Goal: Task Accomplishment & Management: Manage account settings

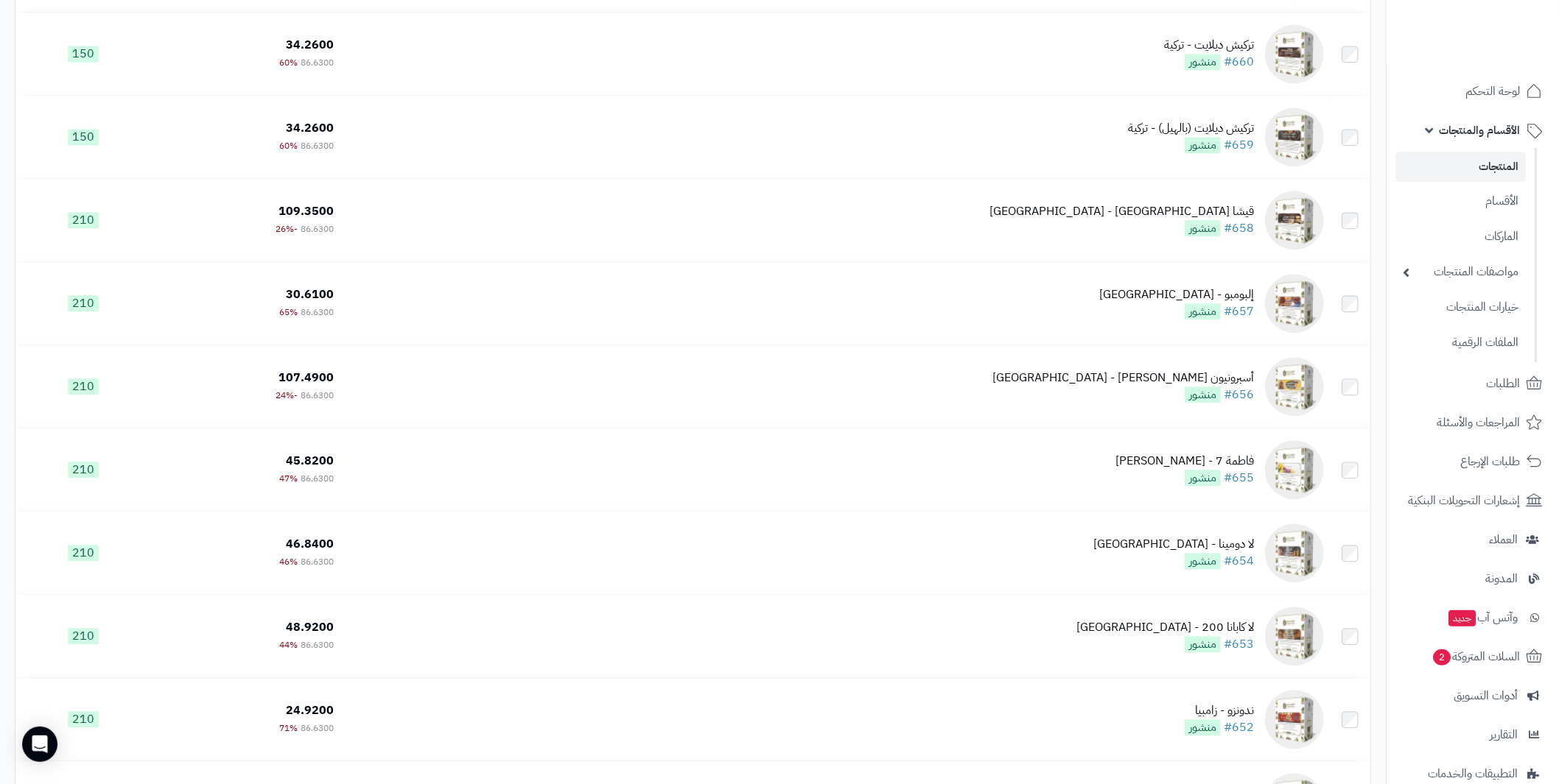
scroll to position [5589, 0]
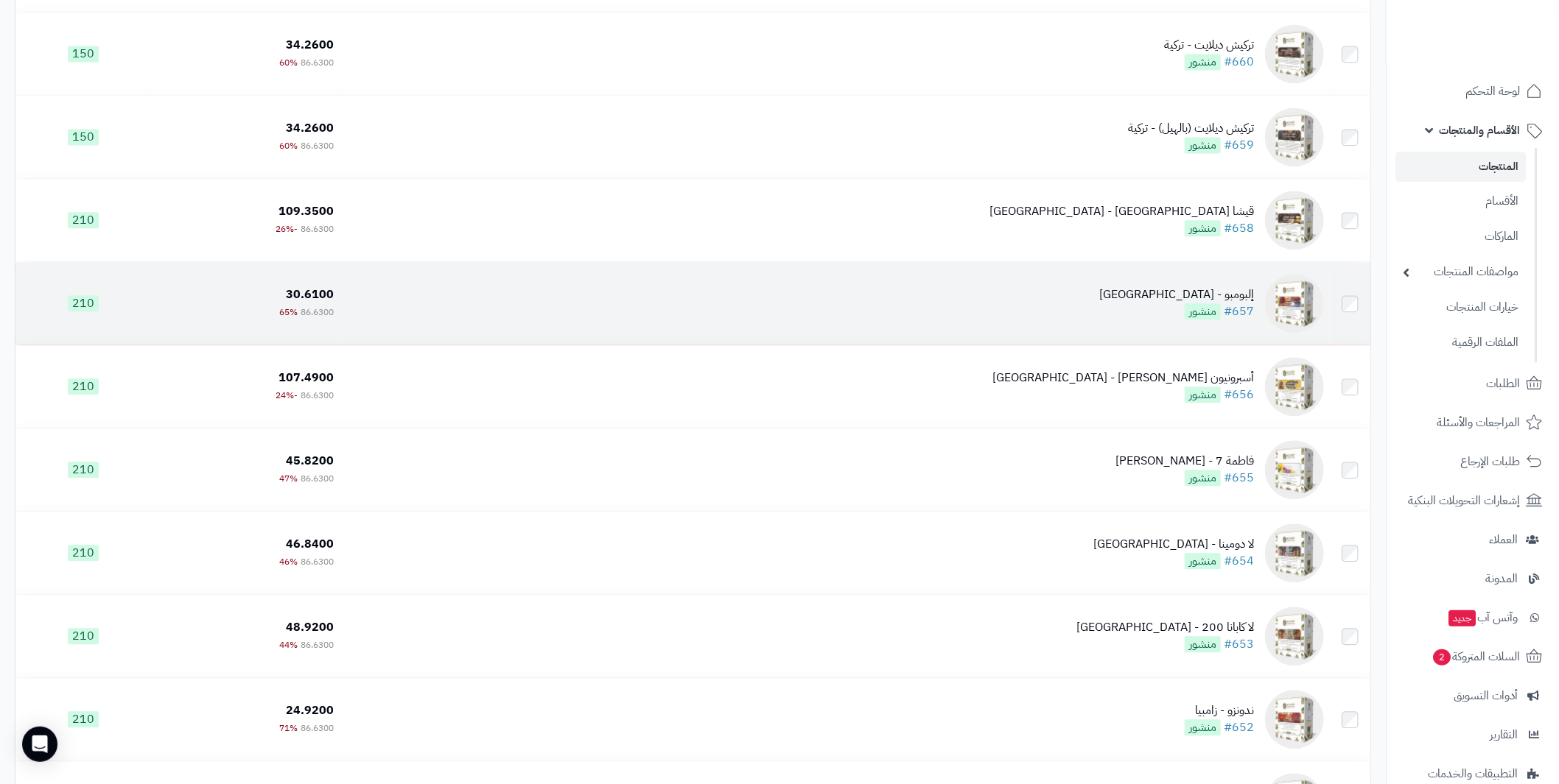
click at [1214, 294] on div "إلبومبو - كولومبيا" at bounding box center [1177, 294] width 155 height 17
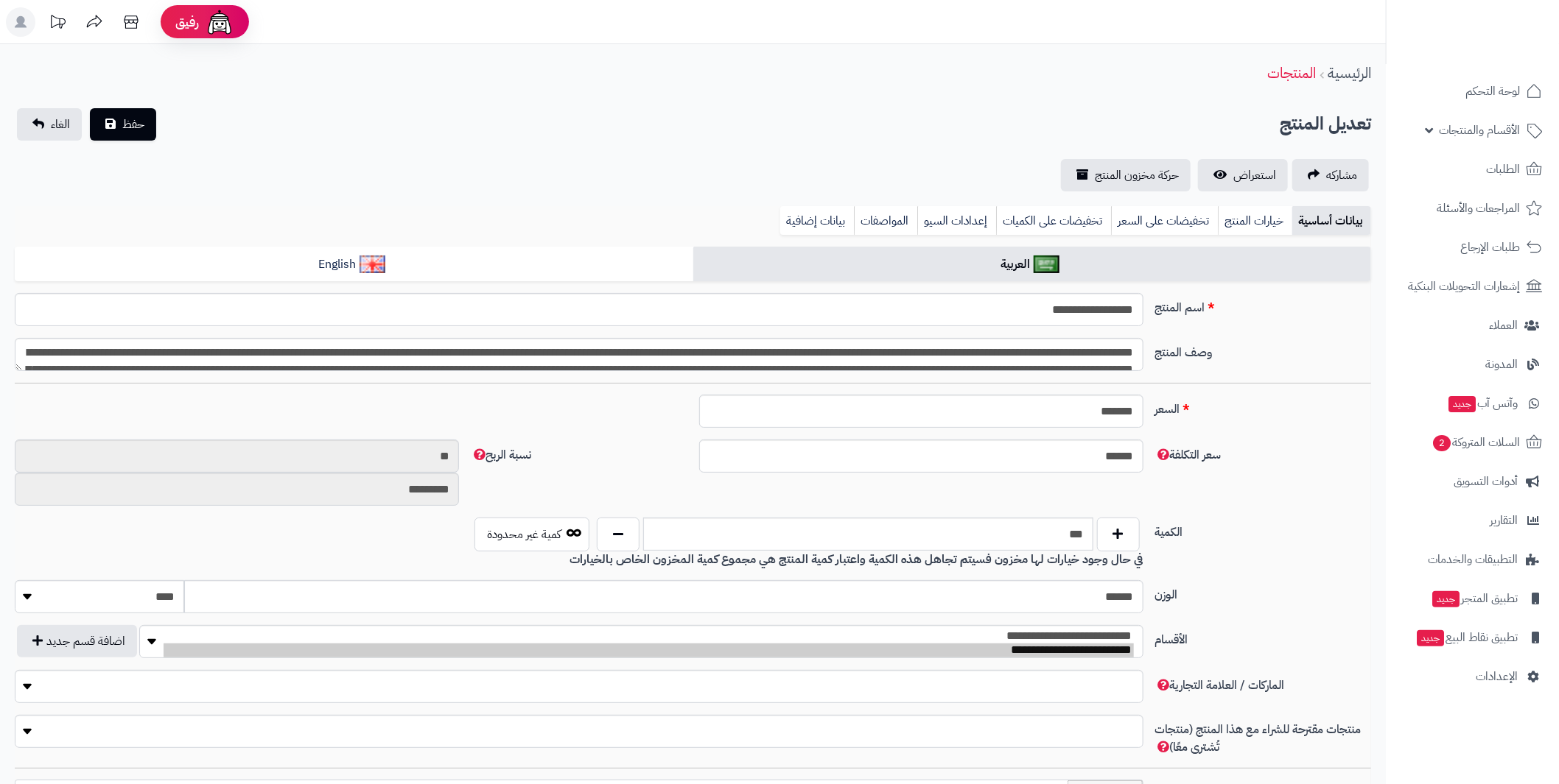
type input "*****"
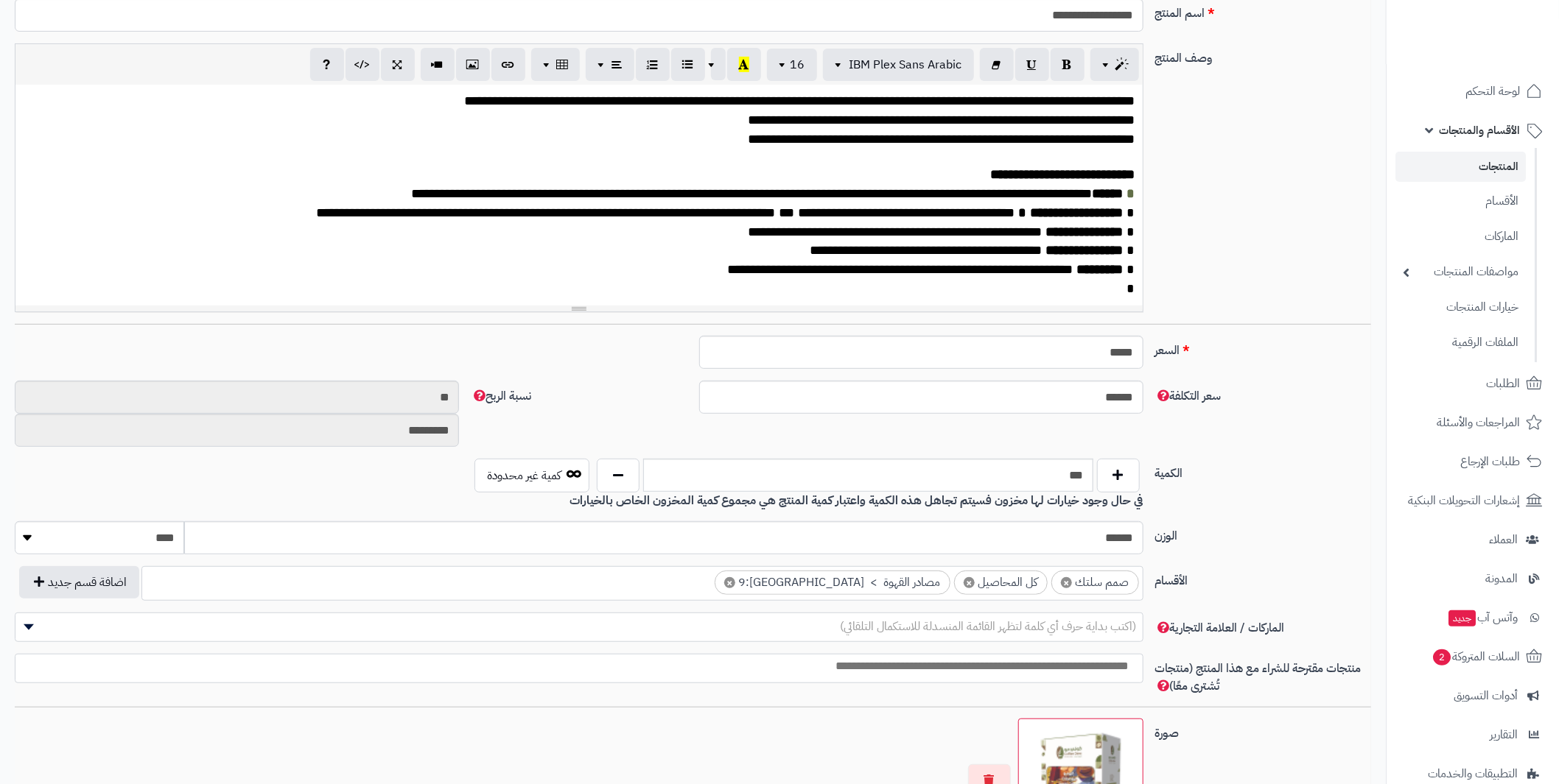
scroll to position [295, 0]
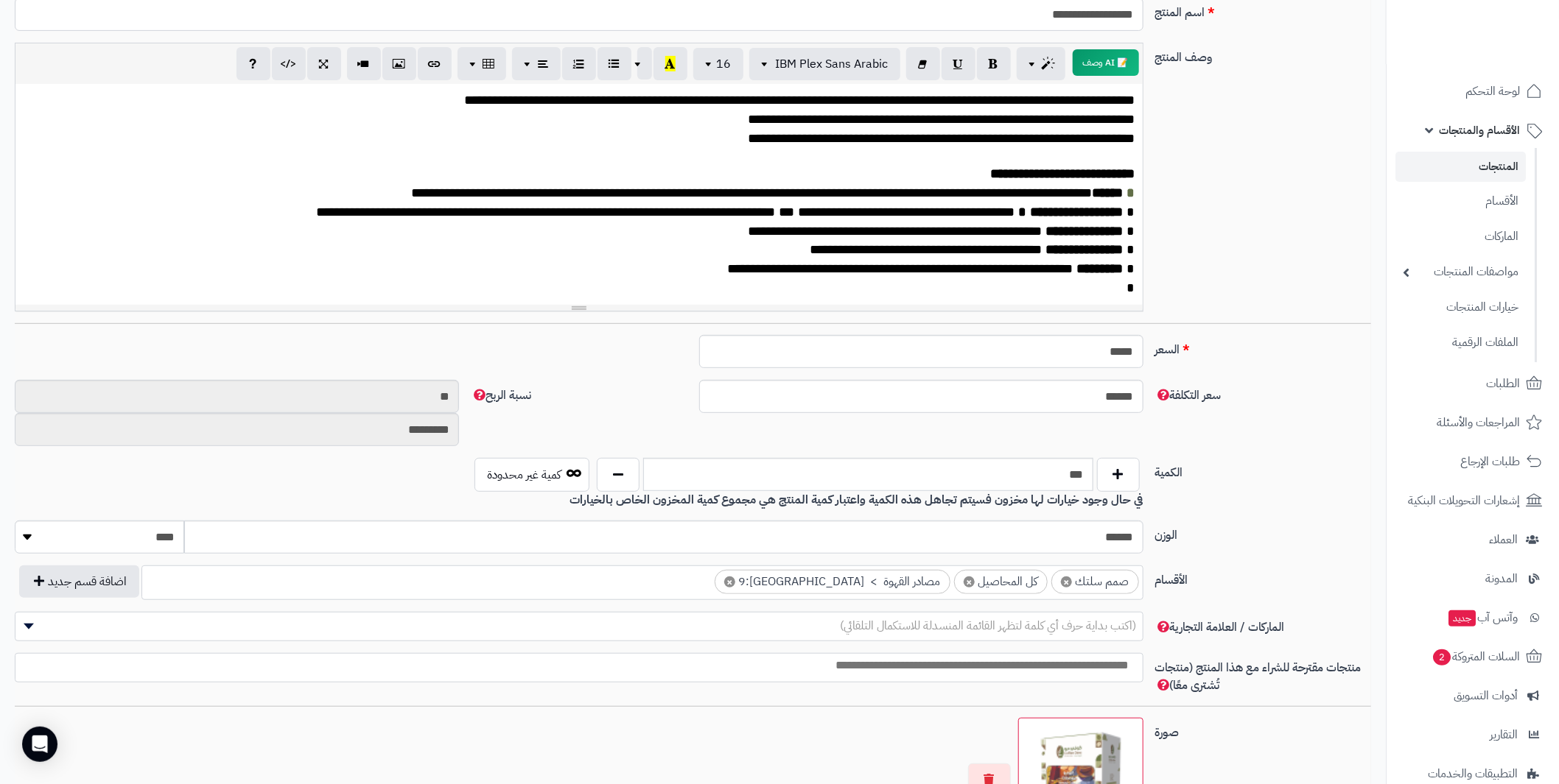
click at [1480, 161] on link "المنتجات" at bounding box center [1460, 166] width 130 height 30
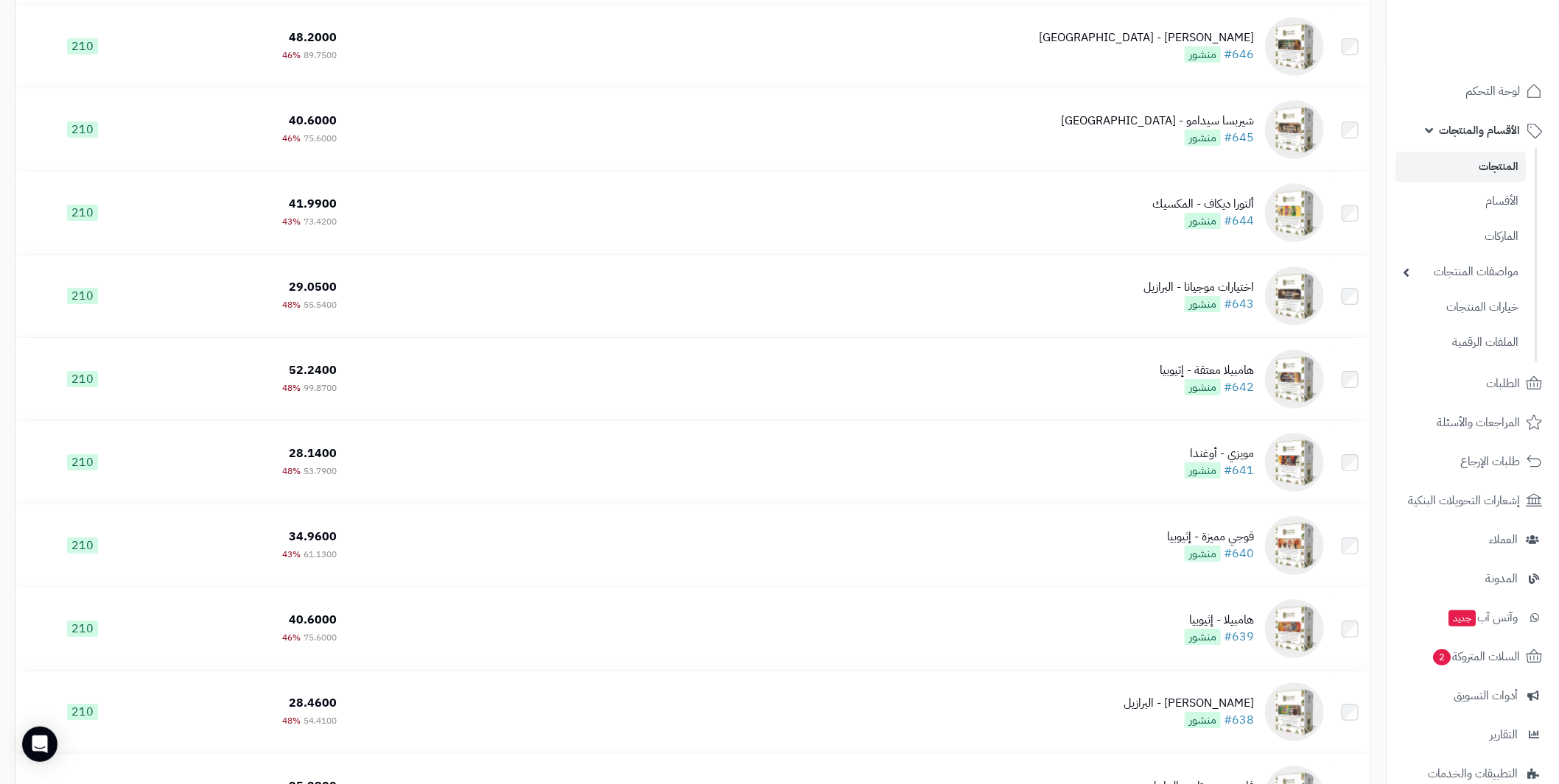
scroll to position [6773, 0]
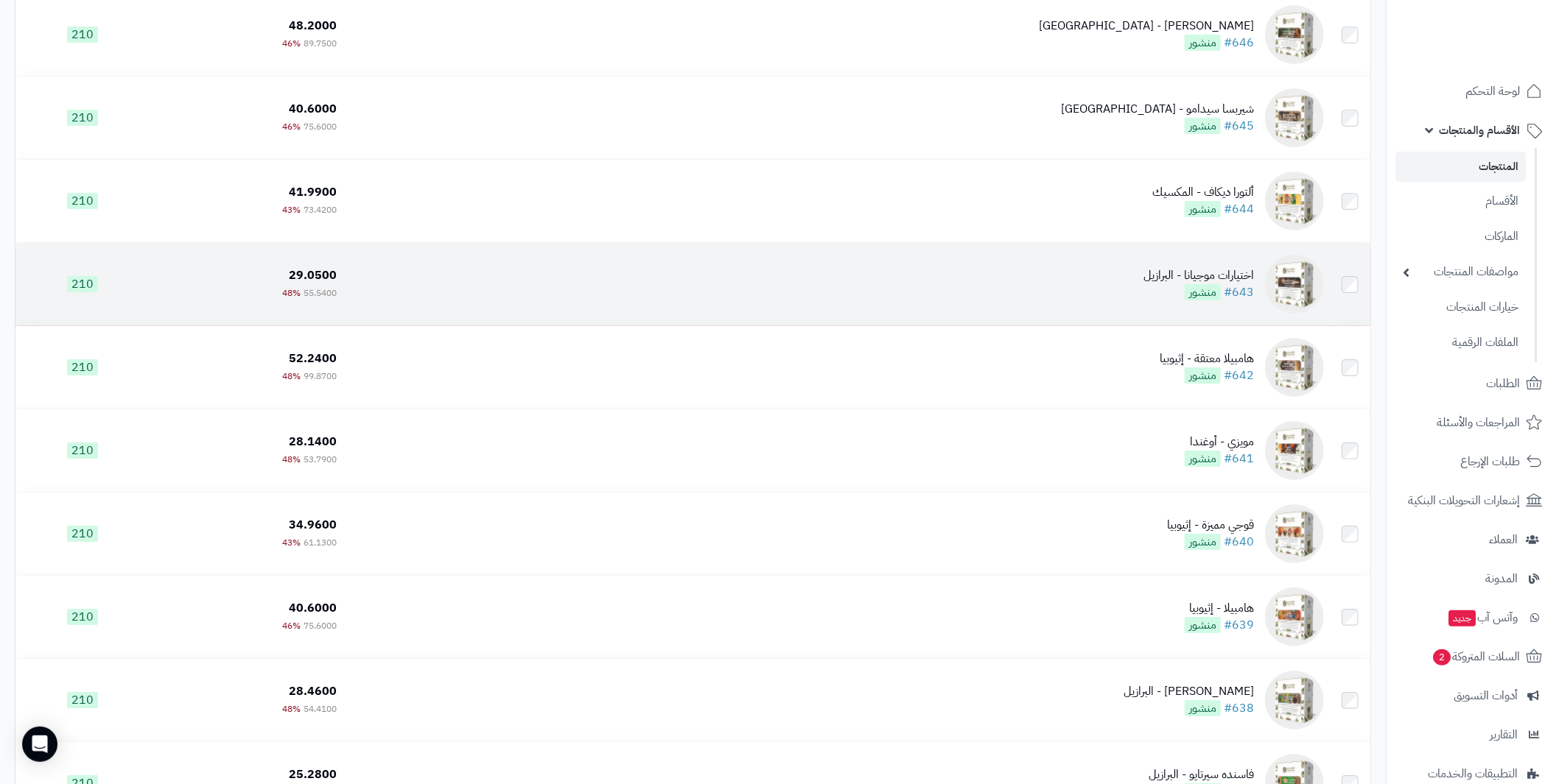
click at [1209, 279] on div "اختيارات موجيانا - البرازيل" at bounding box center [1198, 275] width 110 height 17
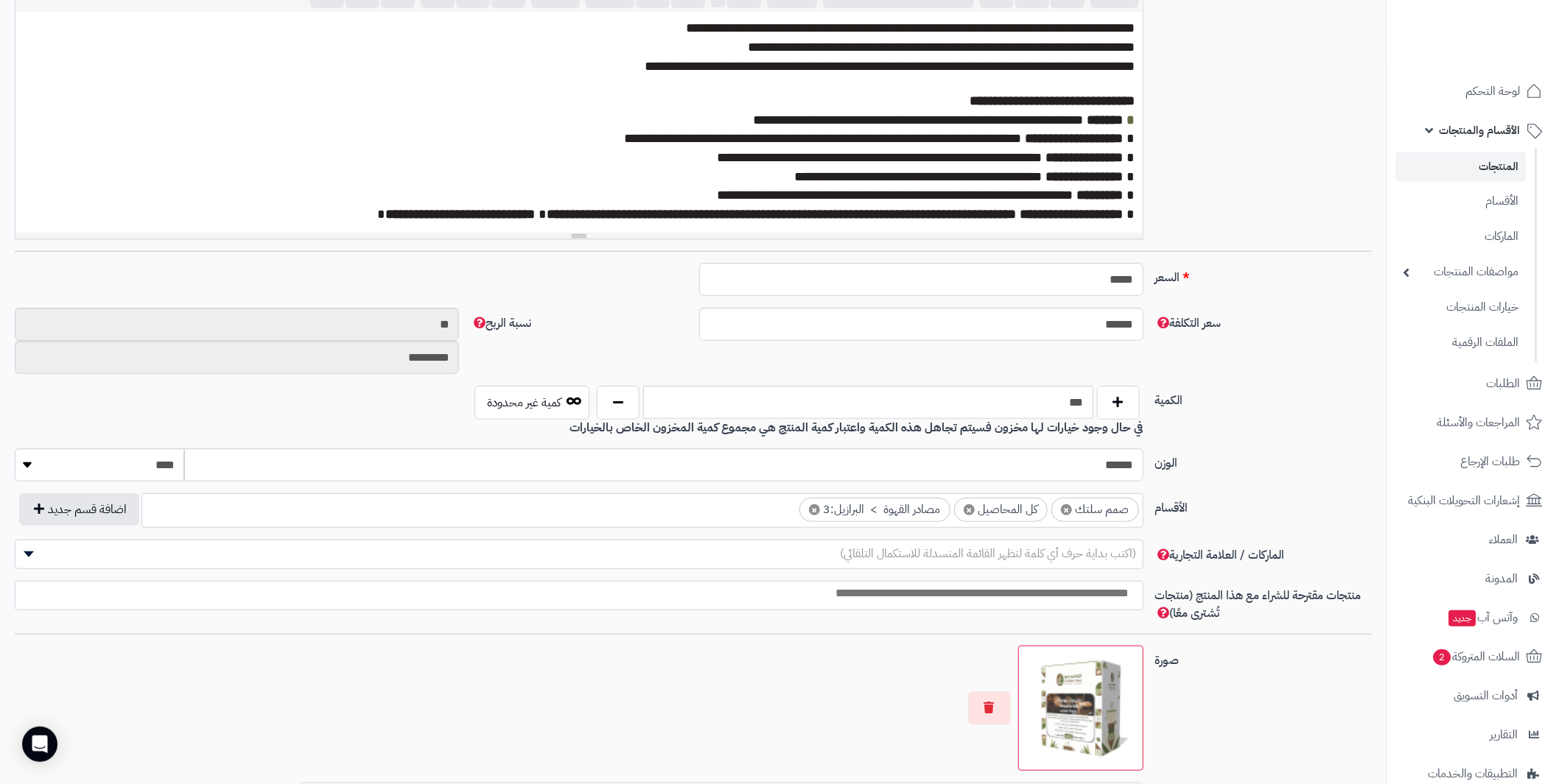
scroll to position [285, 0]
click at [578, 512] on ul "× صمم سلتك × كل المحاصيل × مصادر القهوة > البرازيل:3" at bounding box center [642, 508] width 1000 height 28
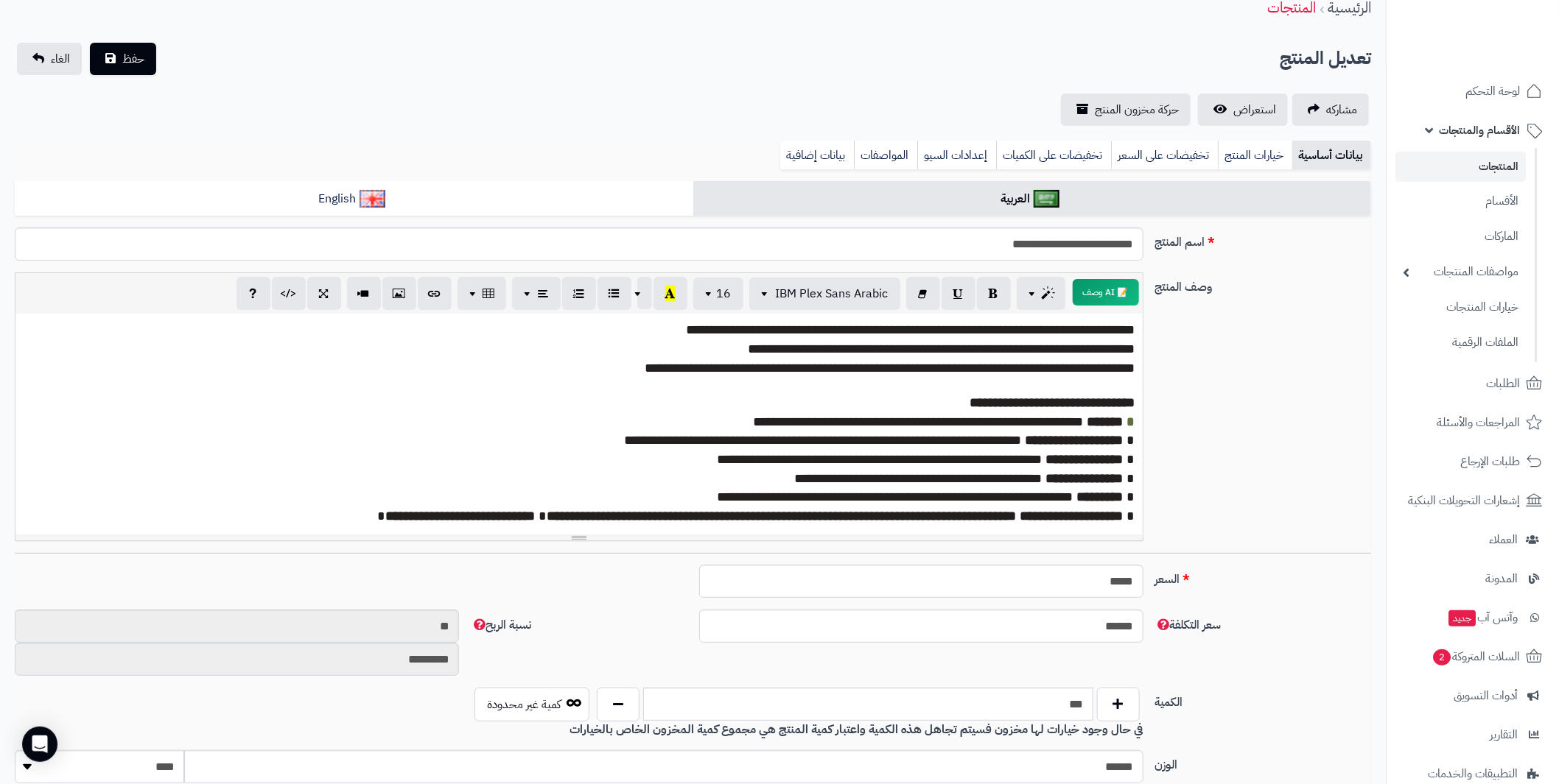
scroll to position [0, 0]
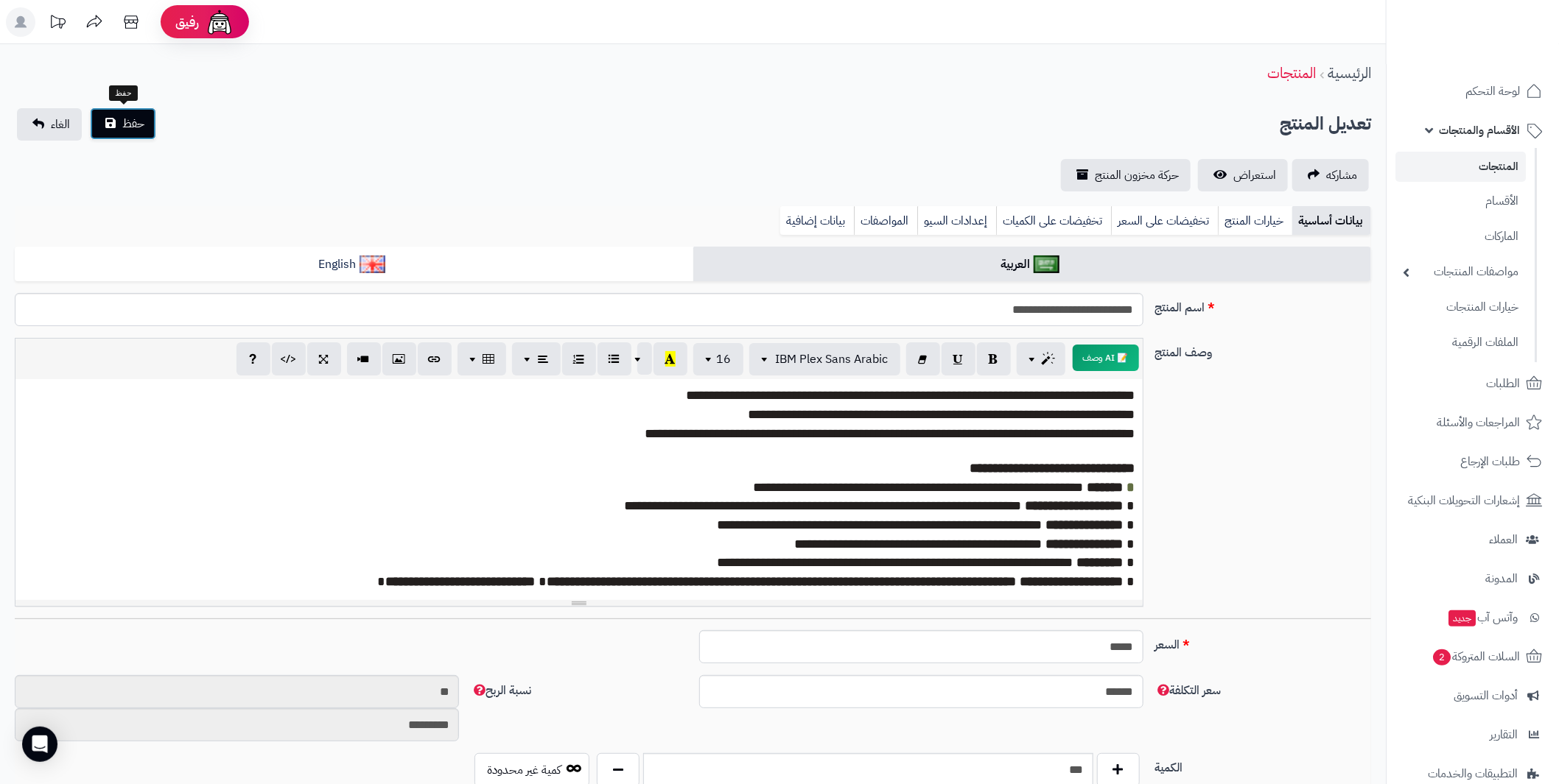
click at [137, 115] on span "حفظ" at bounding box center [133, 123] width 22 height 18
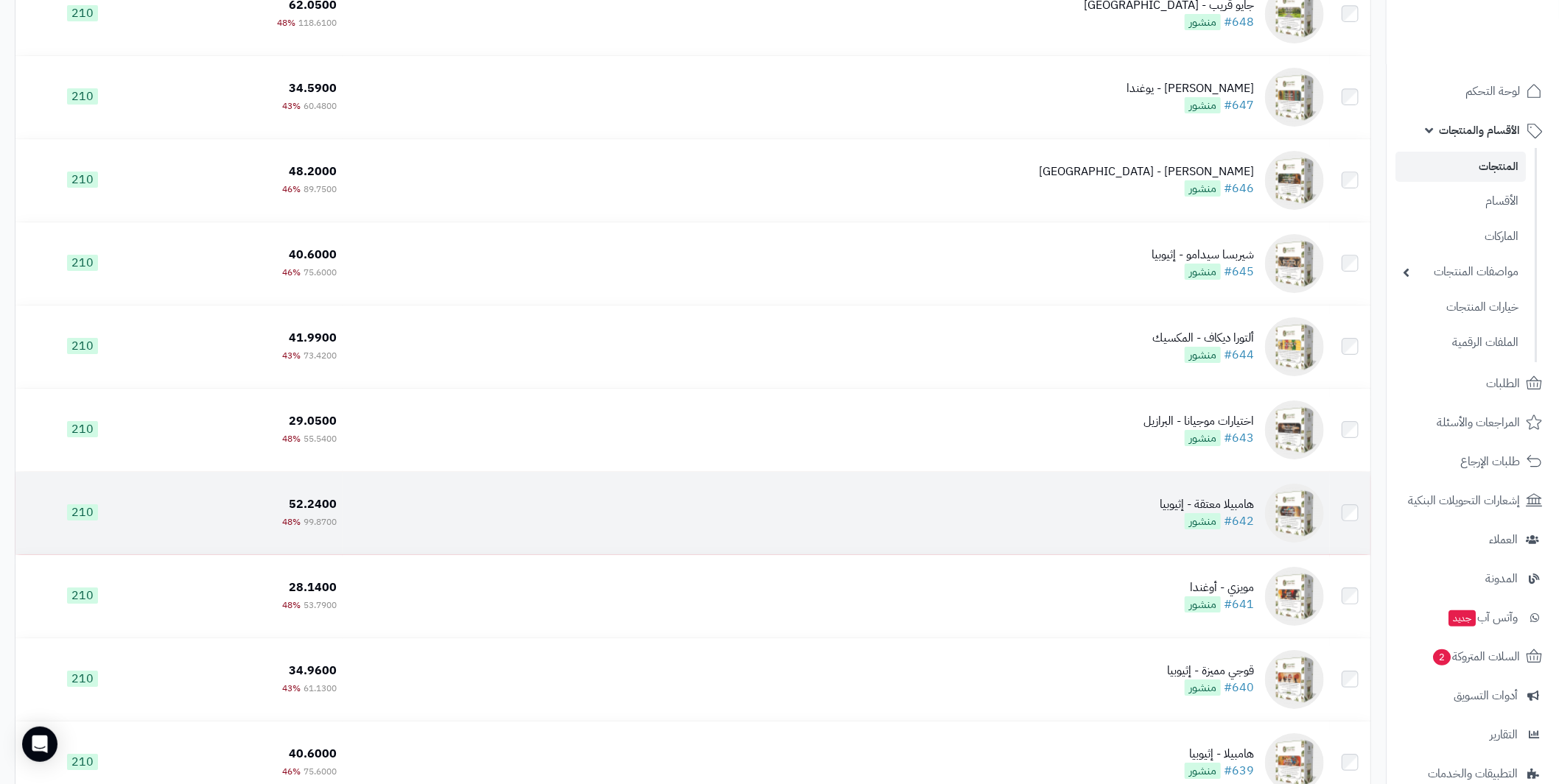
scroll to position [6700, 0]
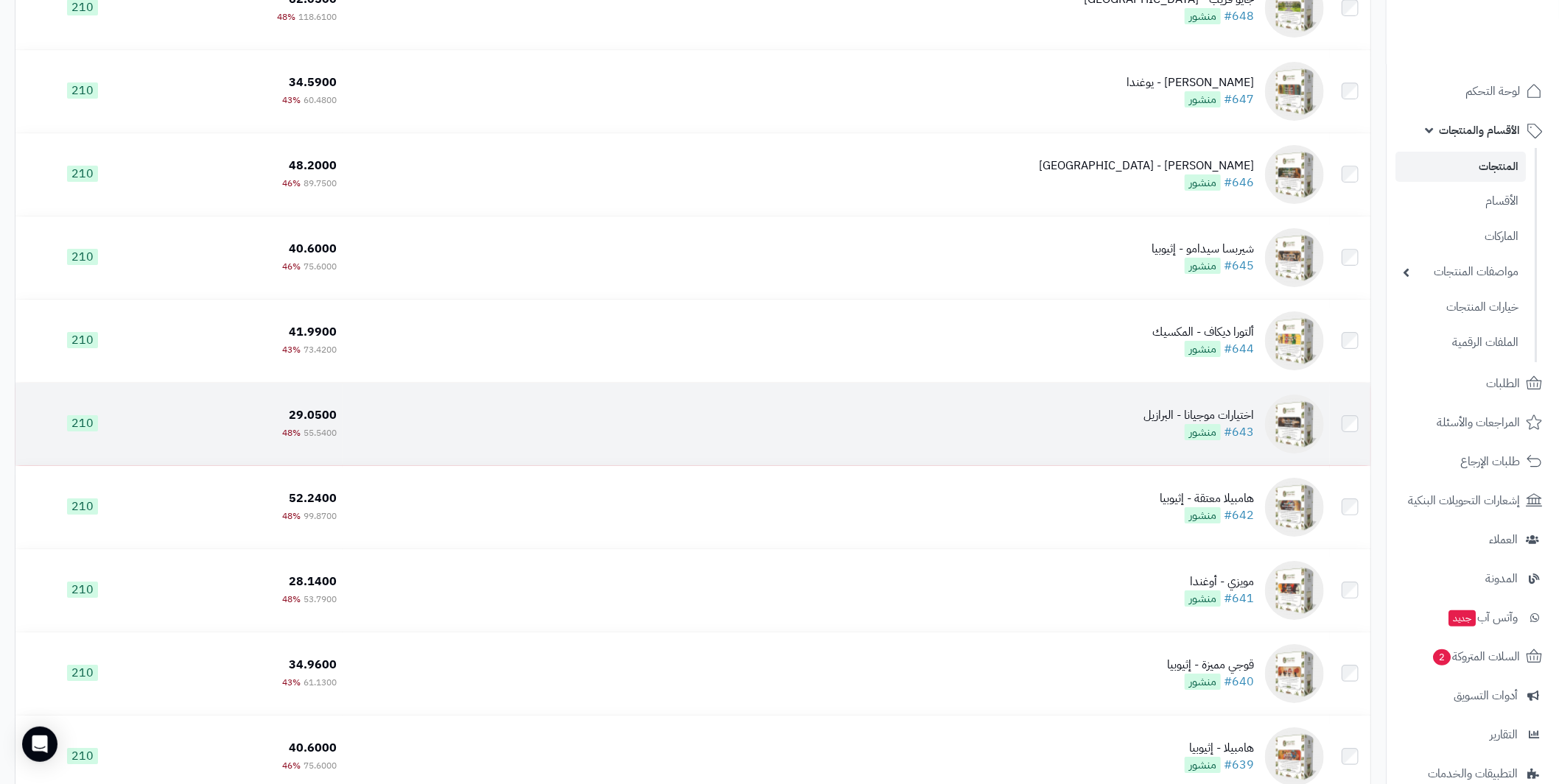
click at [1205, 413] on div "اختيارات موجيانا - البرازيل" at bounding box center [1198, 415] width 110 height 17
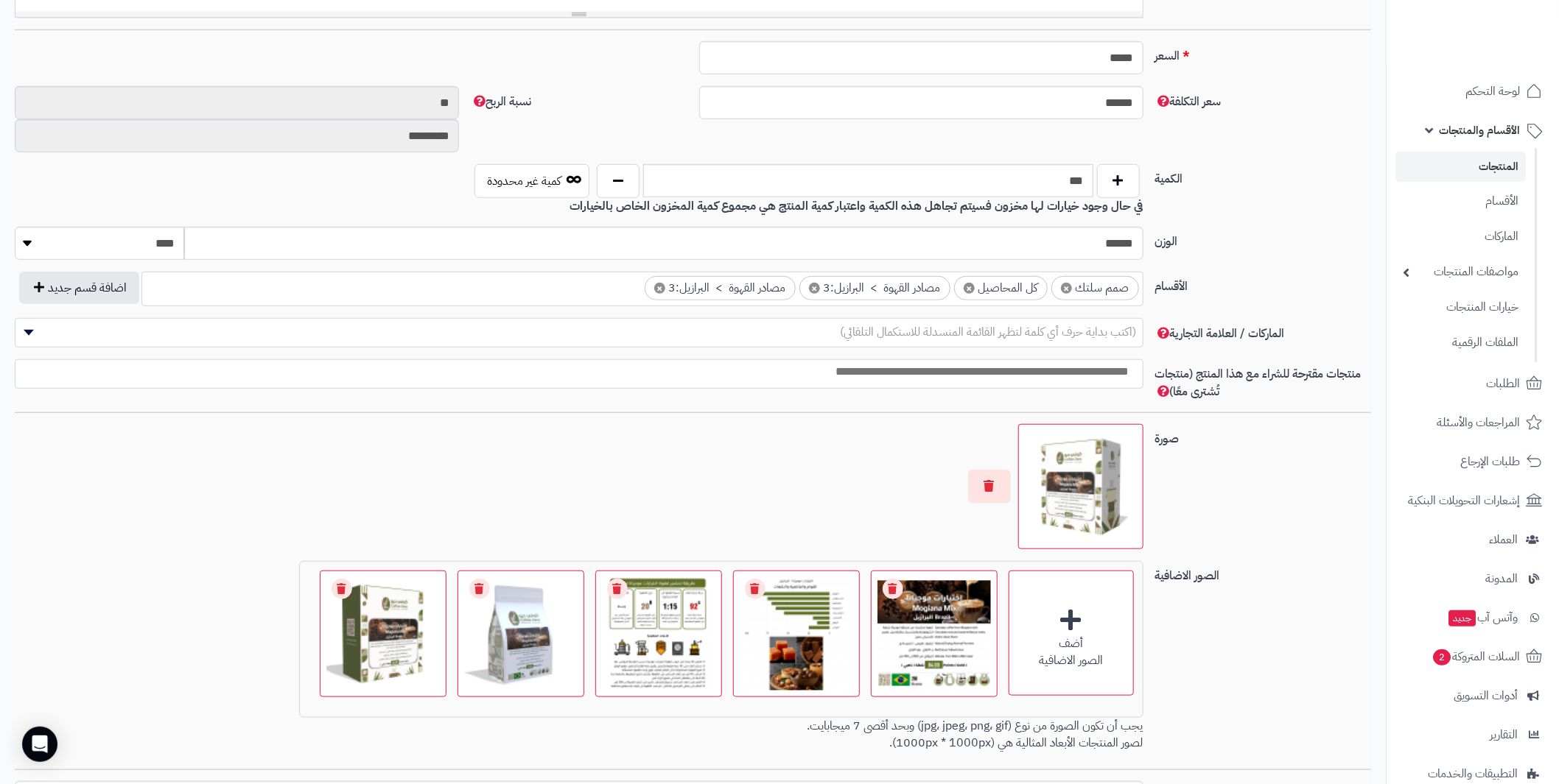
scroll to position [662, 0]
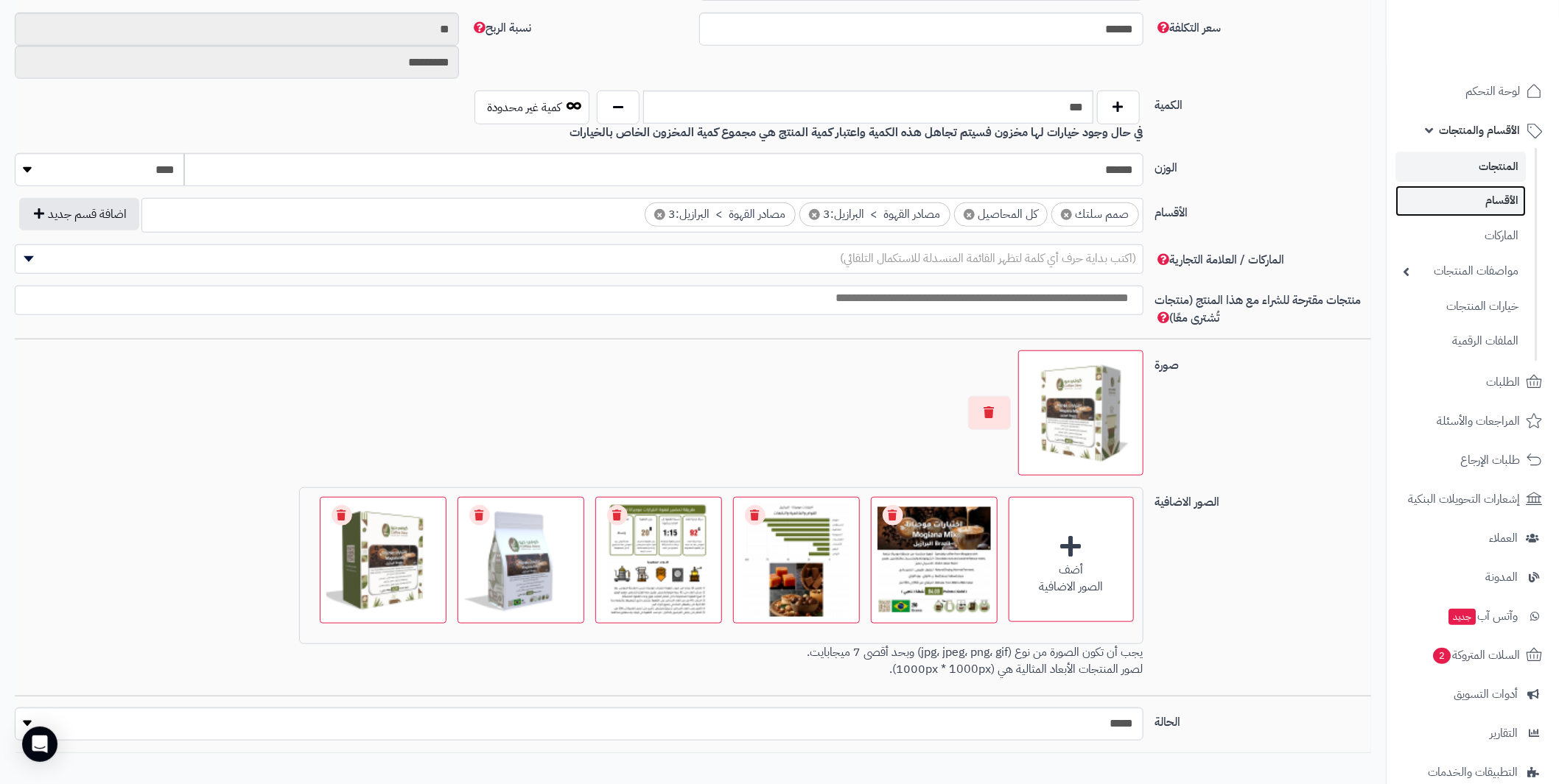
click at [1512, 192] on link "الأقسام" at bounding box center [1460, 201] width 130 height 30
